Goal: Task Accomplishment & Management: Use online tool/utility

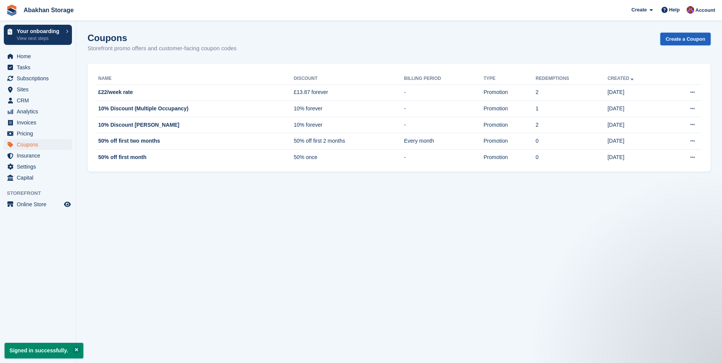
click at [670, 44] on link "Create a Coupon" at bounding box center [685, 39] width 50 height 13
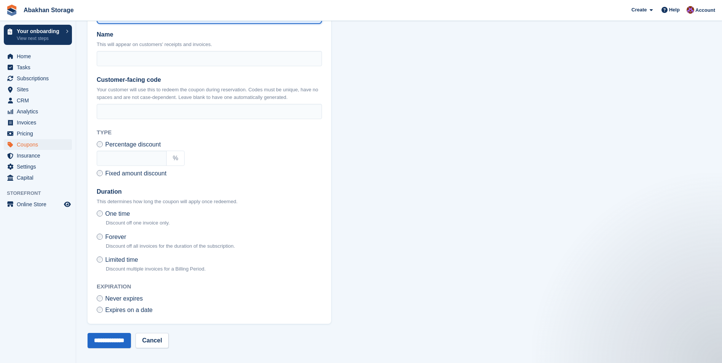
scroll to position [186, 0]
click at [134, 163] on input "text" at bounding box center [132, 157] width 70 height 15
type input "*"
click at [439, 193] on section "Create a coupon What kind of coupon? Customer coupon code Create a discount cod…" at bounding box center [399, 89] width 646 height 551
click at [105, 260] on label "Limited time Discount multiple invoices for a Billing Period." at bounding box center [151, 263] width 109 height 17
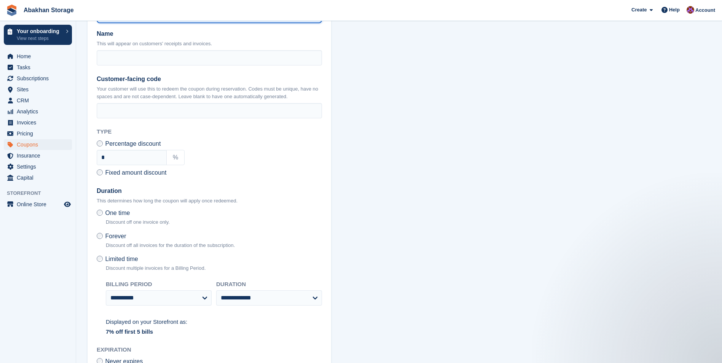
click at [119, 212] on span "One time" at bounding box center [117, 213] width 25 height 6
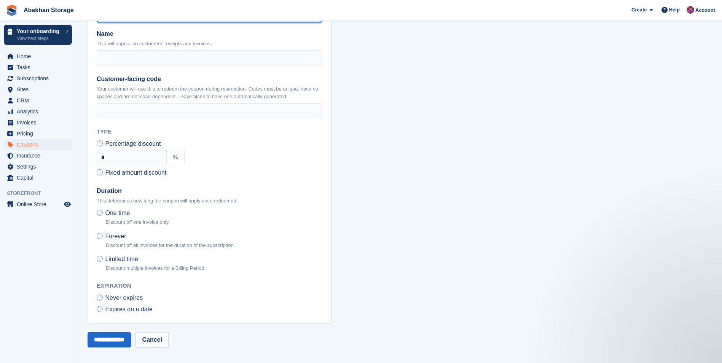
click at [110, 265] on p "Discount multiple invoices for a Billing Period." at bounding box center [156, 269] width 100 height 8
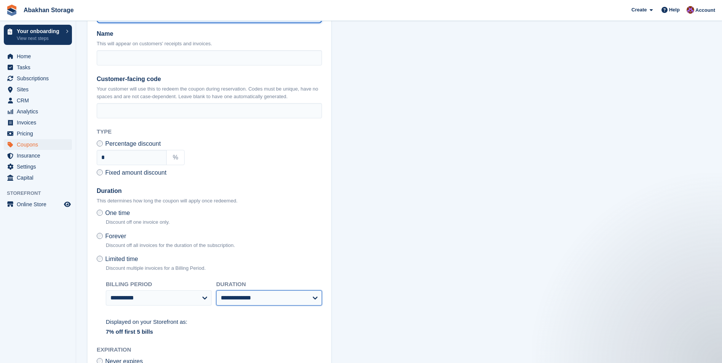
click at [245, 291] on select "**********" at bounding box center [269, 297] width 106 height 15
click at [442, 234] on section "Create a coupon What kind of coupon? Customer coupon code Create a discount cod…" at bounding box center [399, 121] width 646 height 615
click at [107, 218] on p "Discount off one invoice only." at bounding box center [138, 222] width 64 height 8
drag, startPoint x: 107, startPoint y: 217, endPoint x: 109, endPoint y: 212, distance: 5.3
click at [109, 212] on span "One time" at bounding box center [117, 213] width 25 height 6
